Goal: Transaction & Acquisition: Purchase product/service

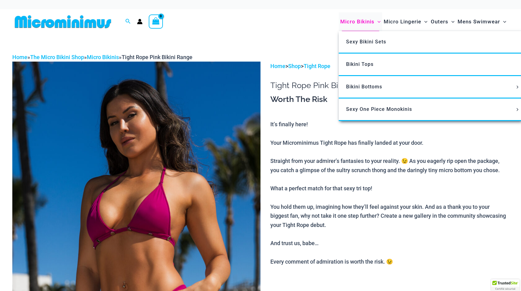
click at [360, 23] on span "Micro Bikinis" at bounding box center [358, 22] width 34 height 16
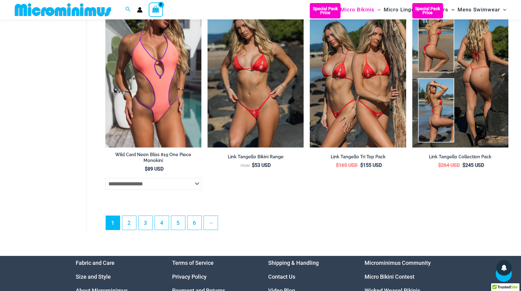
scroll to position [1749, 0]
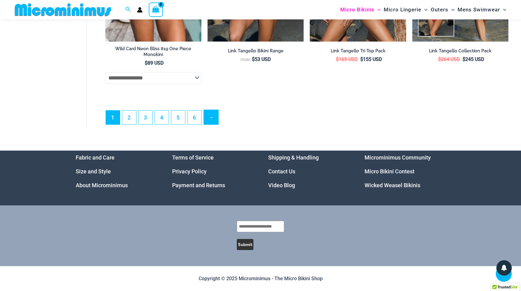
click at [216, 116] on link "→" at bounding box center [211, 117] width 14 height 14
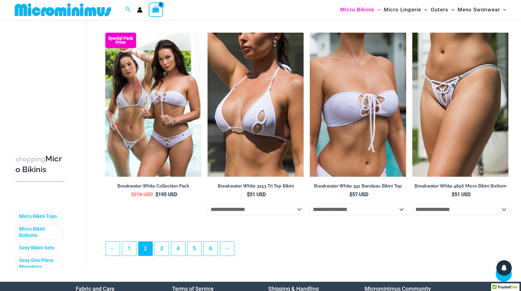
scroll to position [1540, 0]
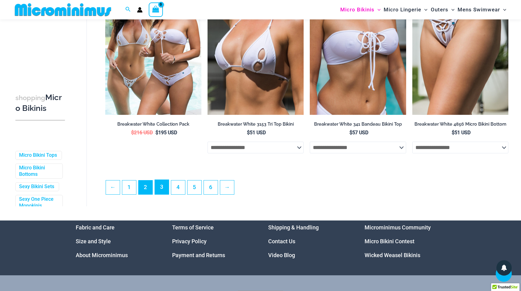
click at [159, 191] on link "3" at bounding box center [162, 187] width 14 height 14
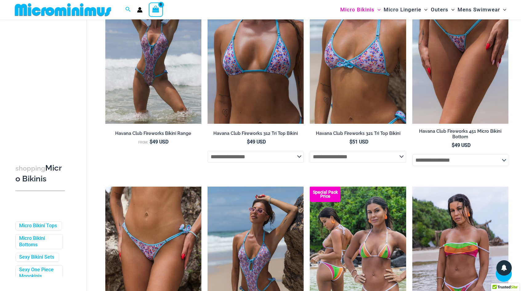
scroll to position [1474, 0]
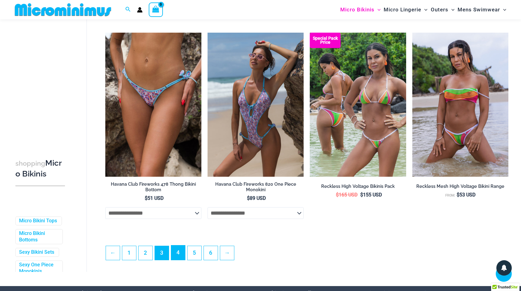
click at [178, 258] on link "4" at bounding box center [178, 253] width 14 height 14
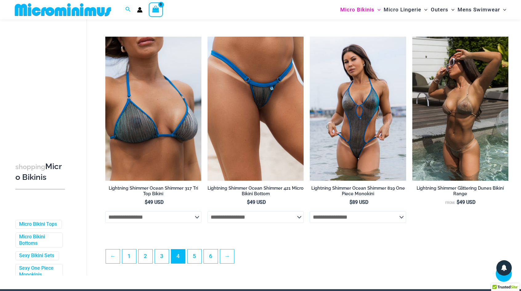
scroll to position [1572, 0]
